Goal: Task Accomplishment & Management: Complete application form

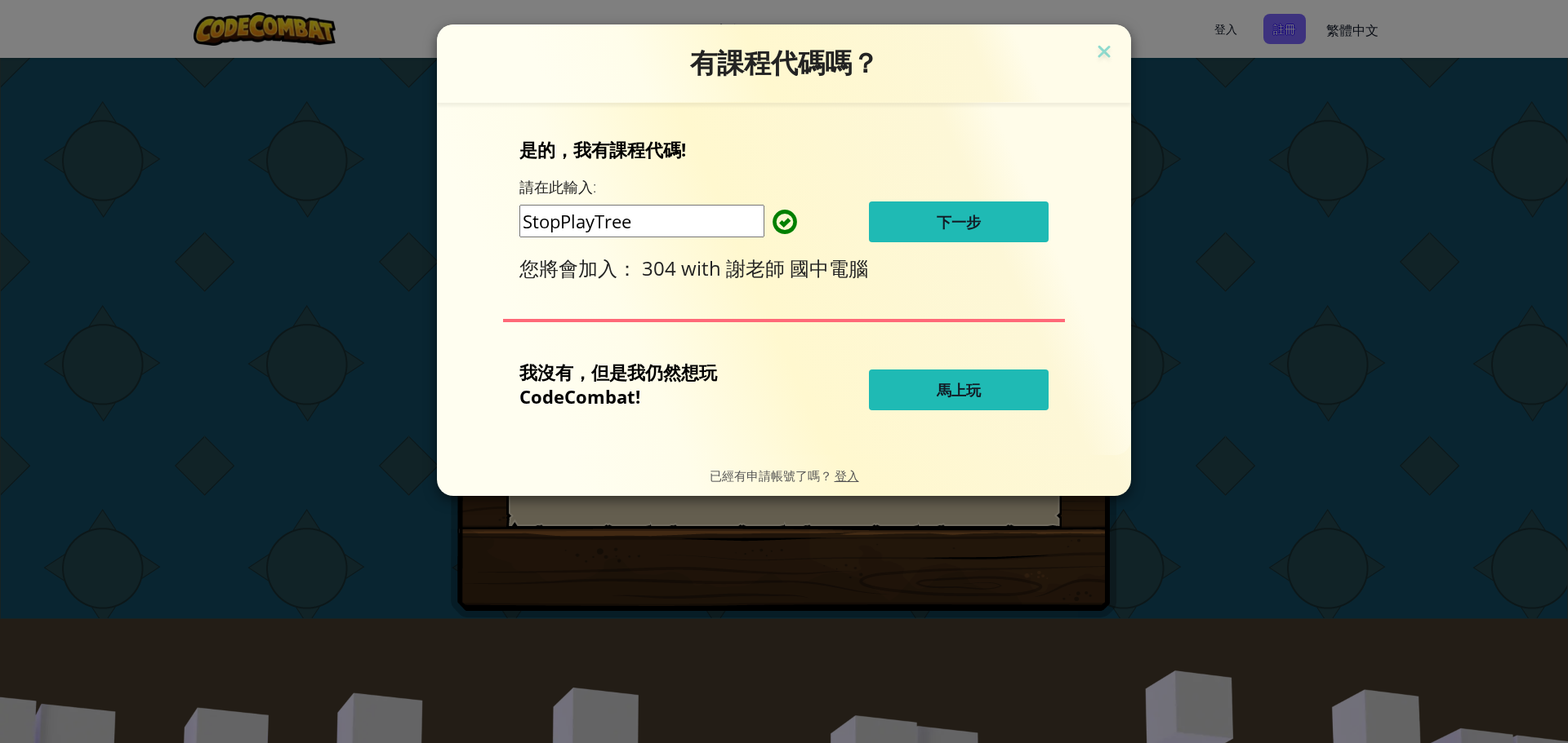
click at [992, 220] on button "下一步" at bounding box center [958, 222] width 180 height 41
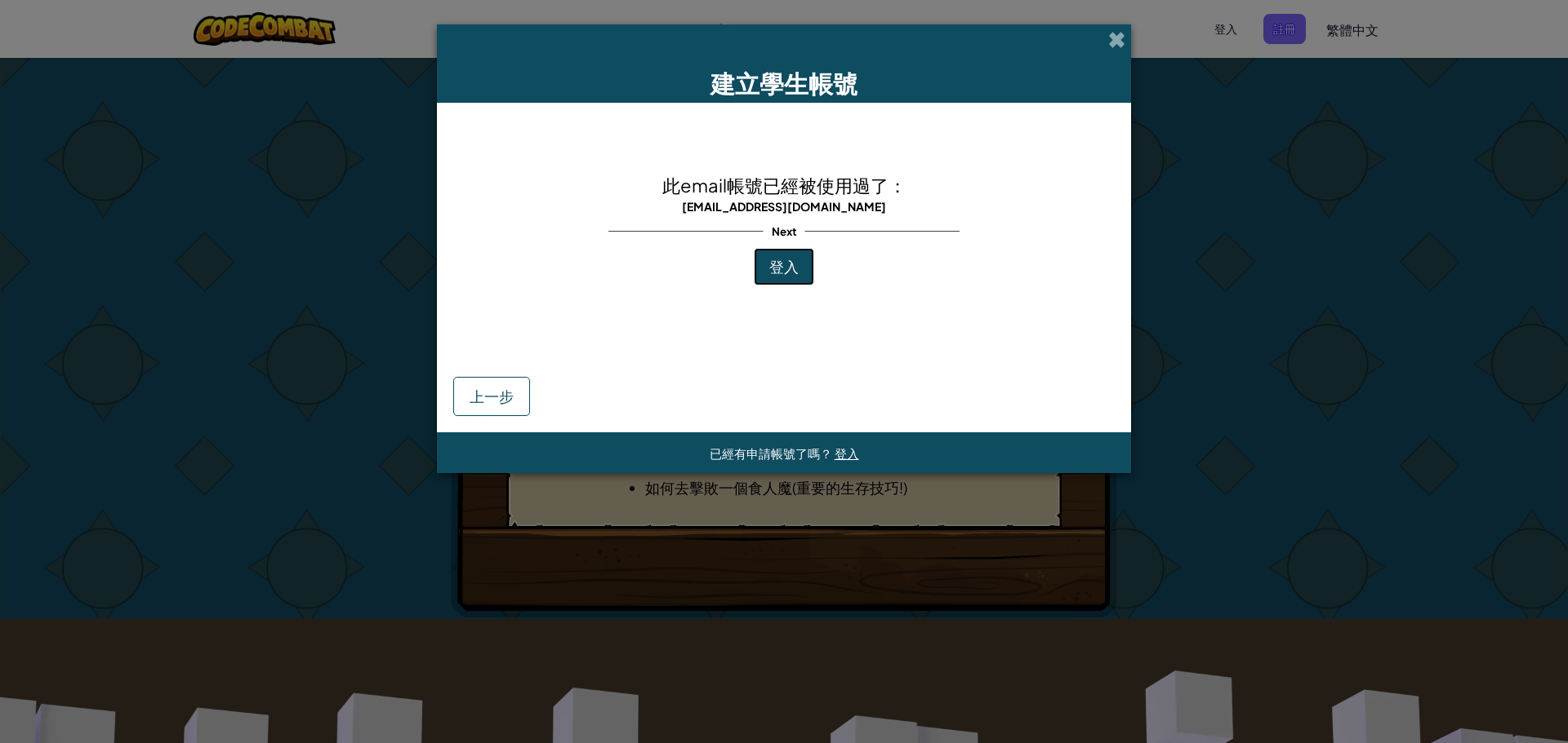
click at [788, 269] on span "登入" at bounding box center [783, 266] width 30 height 19
